Goal: Navigation & Orientation: Understand site structure

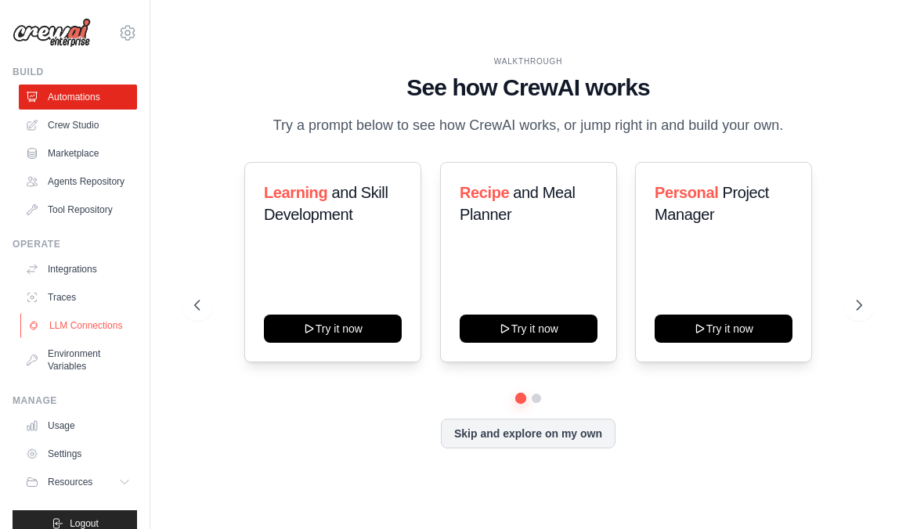
click at [67, 338] on link "LLM Connections" at bounding box center [79, 325] width 118 height 25
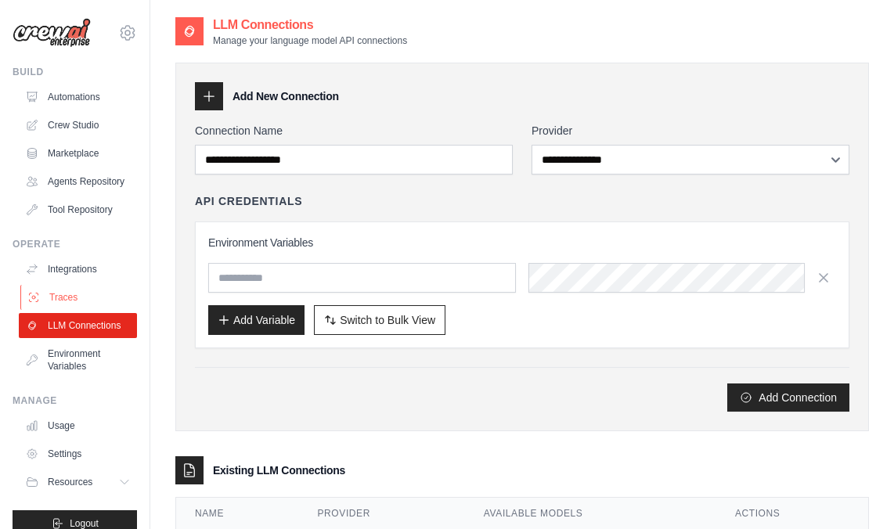
click at [86, 307] on link "Traces" at bounding box center [79, 297] width 118 height 25
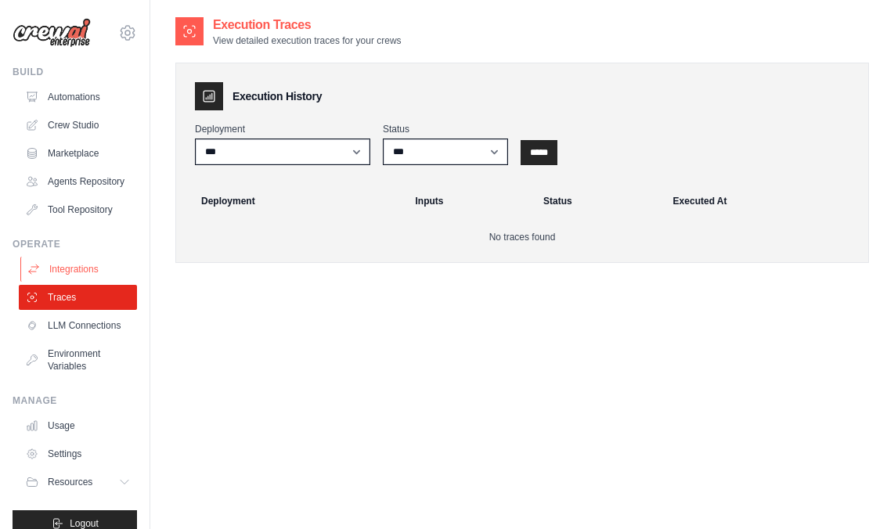
click at [96, 277] on link "Integrations" at bounding box center [79, 269] width 118 height 25
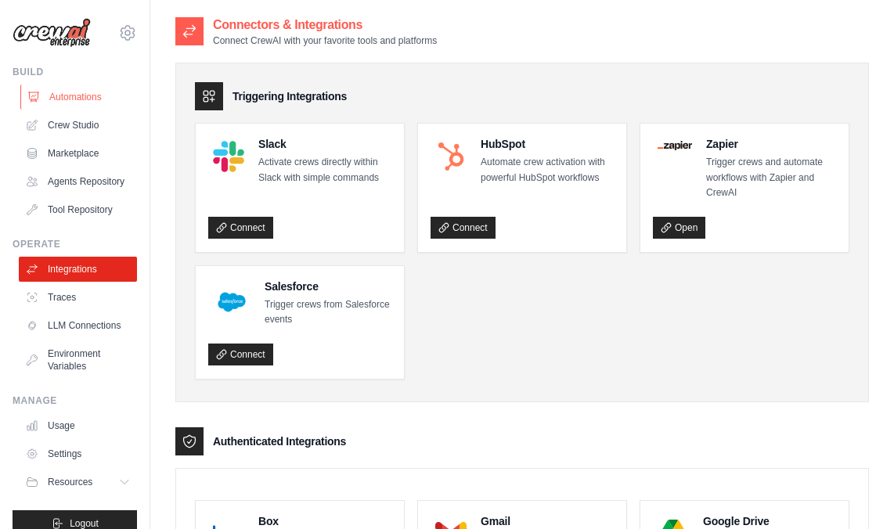
click at [104, 98] on link "Automations" at bounding box center [79, 97] width 118 height 25
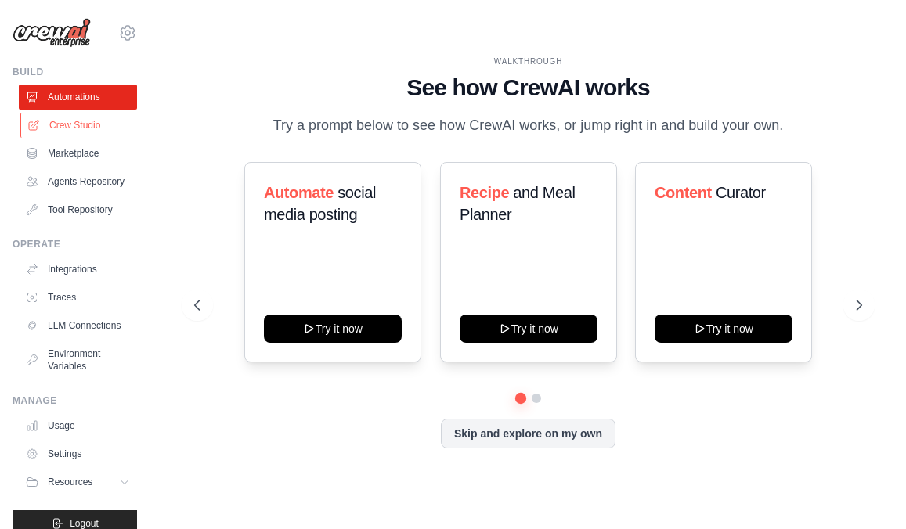
click at [99, 122] on link "Crew Studio" at bounding box center [79, 125] width 118 height 25
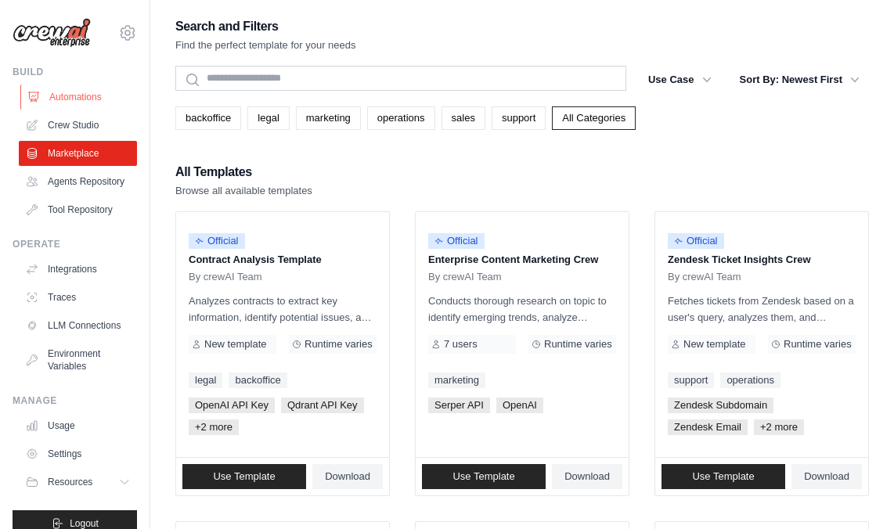
click at [100, 103] on link "Automations" at bounding box center [79, 97] width 118 height 25
